Goal: Obtain resource: Download file/media

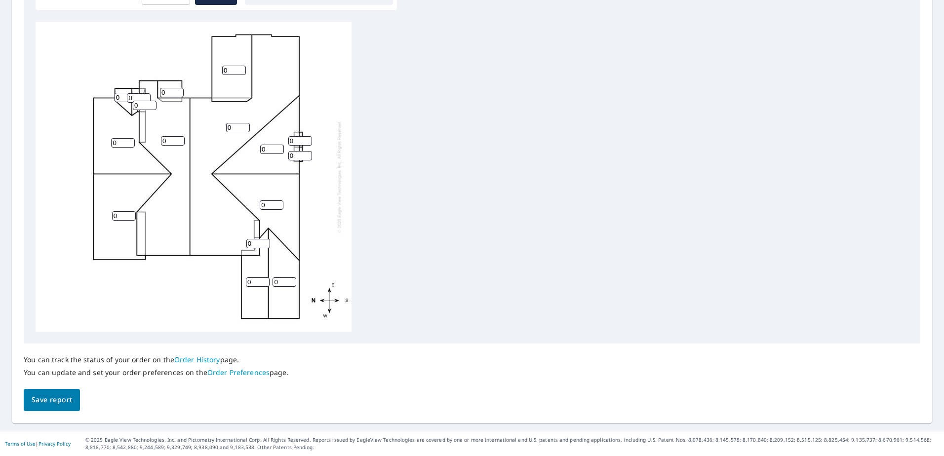
click at [48, 402] on span "Save report" at bounding box center [52, 400] width 40 height 12
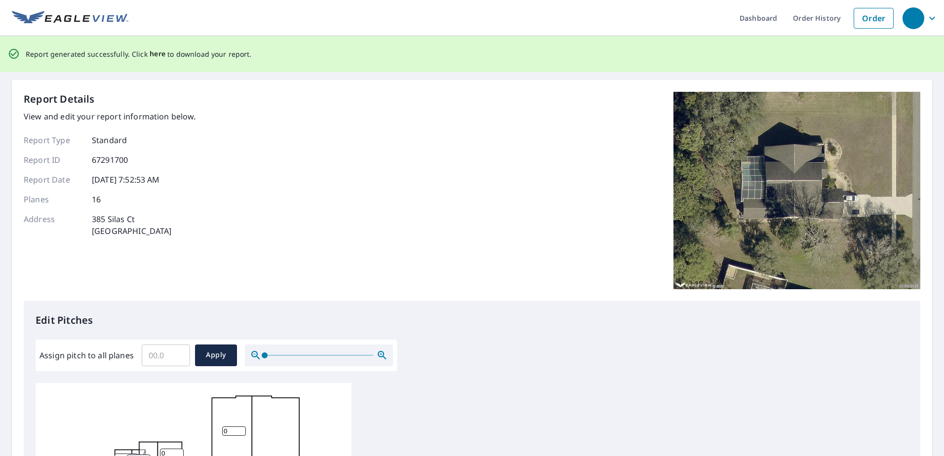
click at [157, 53] on span "here" at bounding box center [158, 54] width 16 height 12
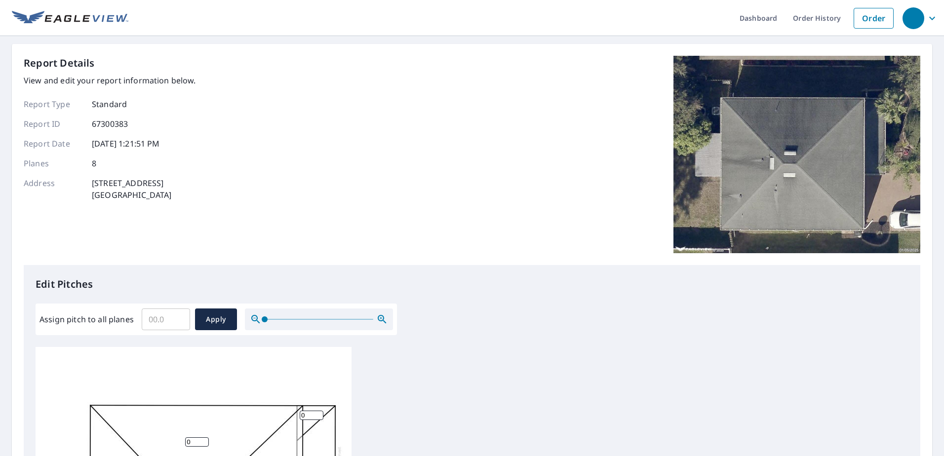
scroll to position [325, 0]
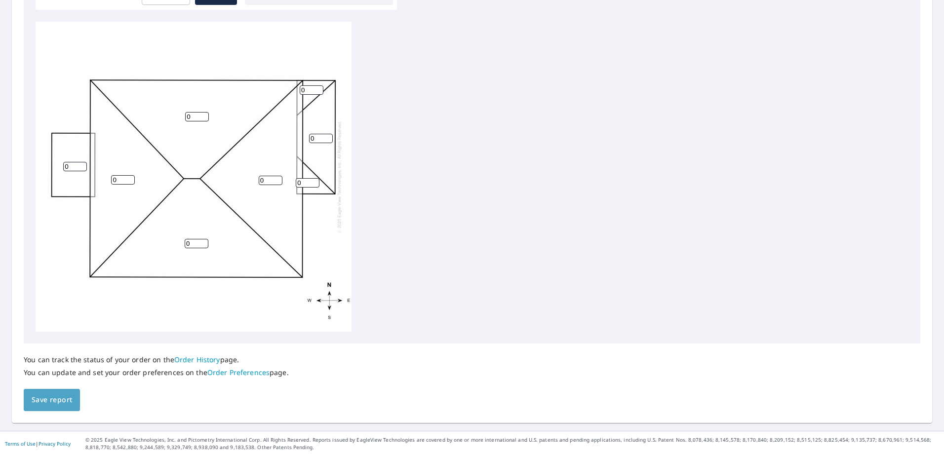
click at [60, 405] on span "Save report" at bounding box center [52, 400] width 40 height 12
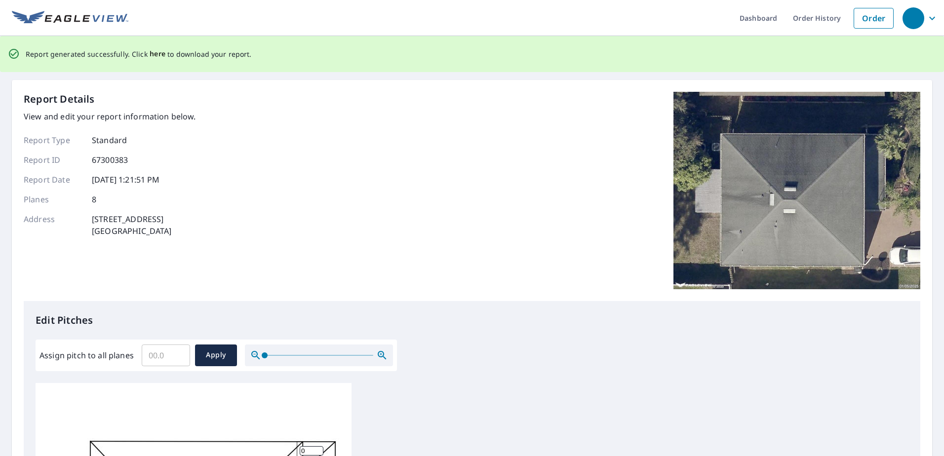
click at [156, 54] on span "here" at bounding box center [158, 54] width 16 height 12
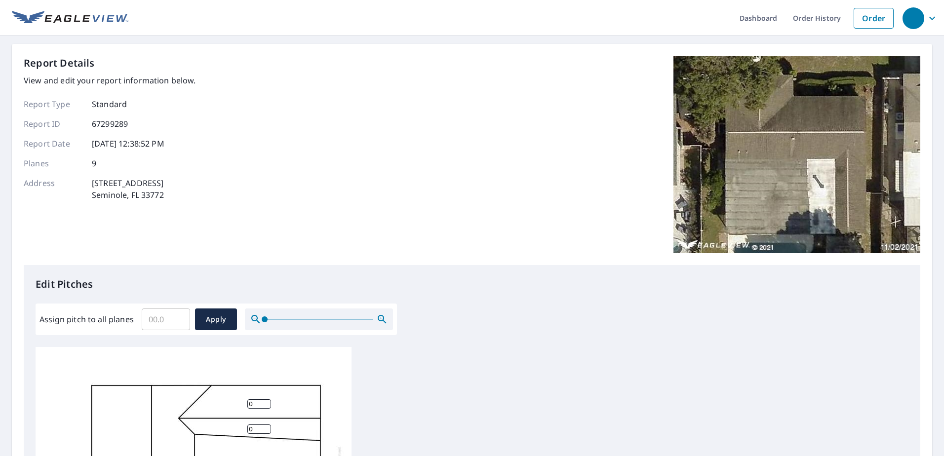
scroll to position [296, 0]
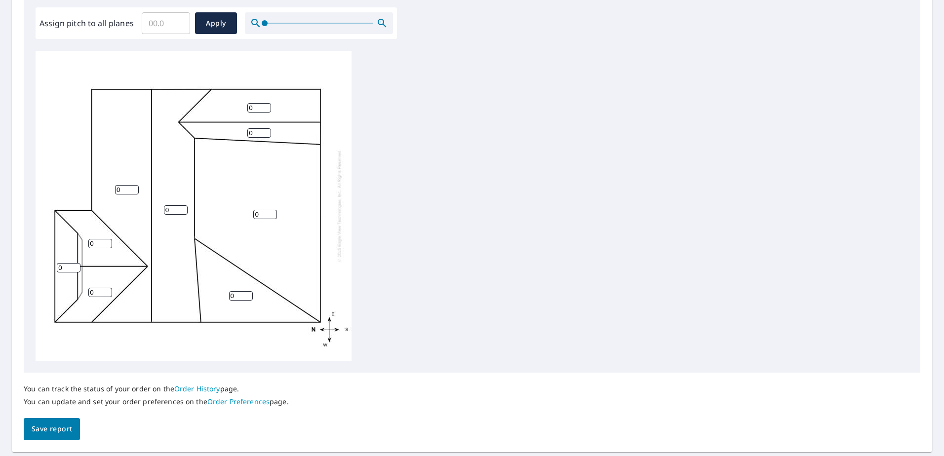
click at [66, 433] on span "Save report" at bounding box center [52, 429] width 40 height 12
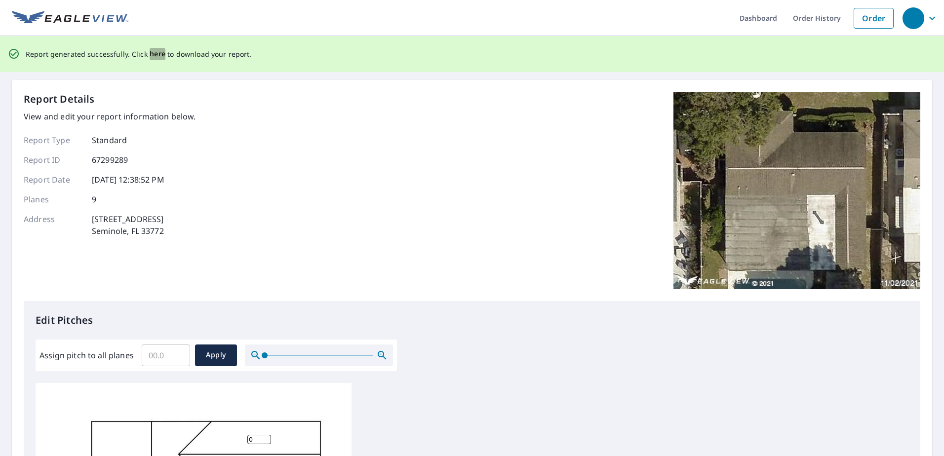
click at [156, 52] on span "here" at bounding box center [158, 54] width 16 height 12
